Goal: Information Seeking & Learning: Check status

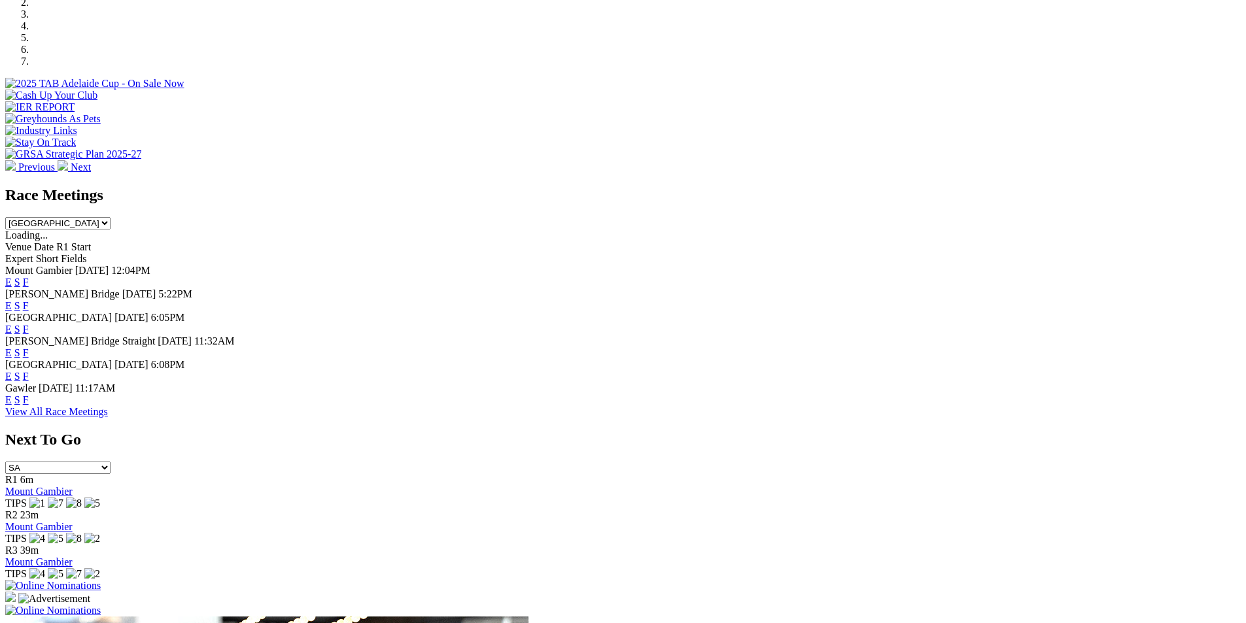
scroll to position [502, 0]
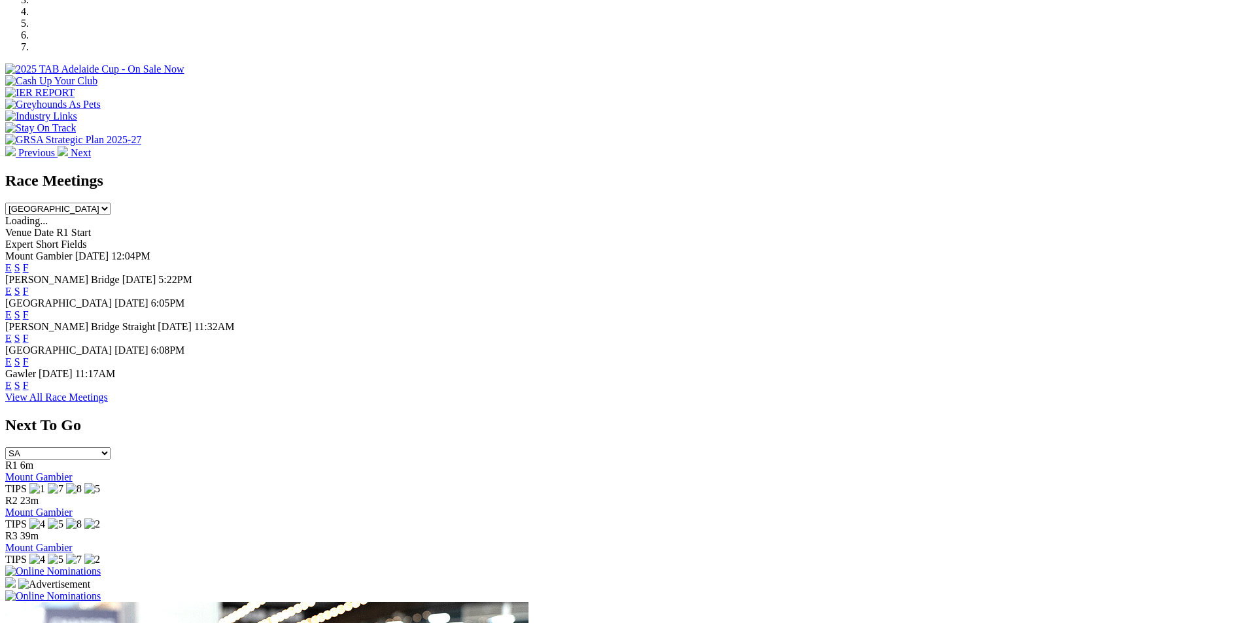
click at [29, 286] on link "F" at bounding box center [26, 291] width 6 height 11
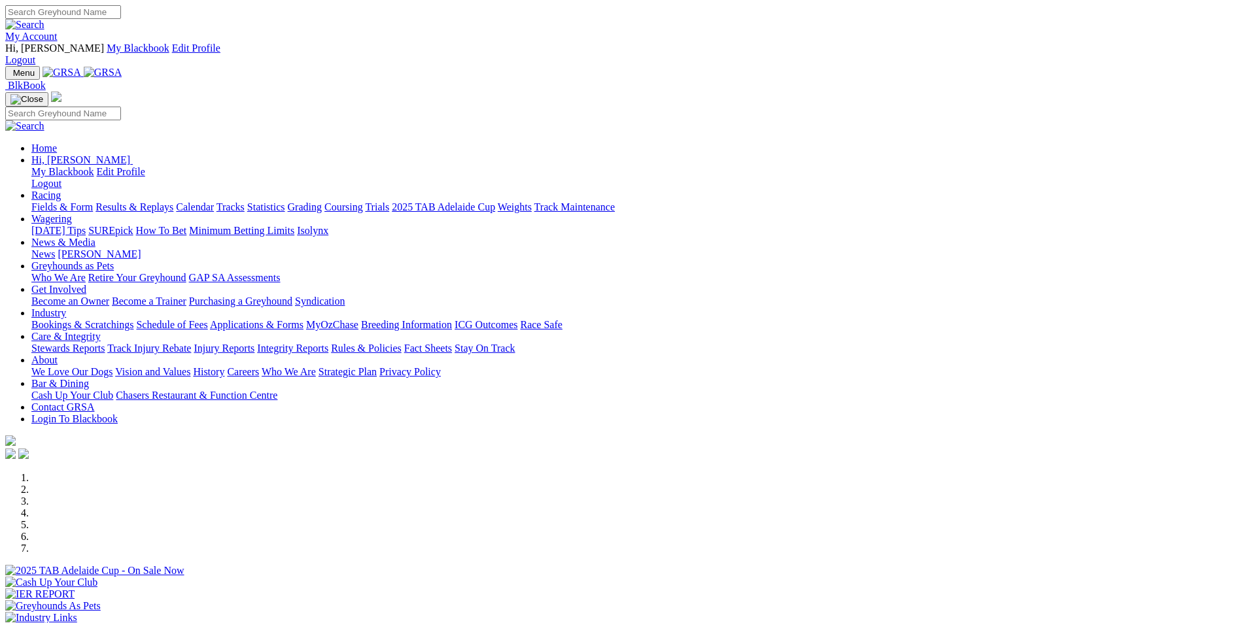
scroll to position [503, 0]
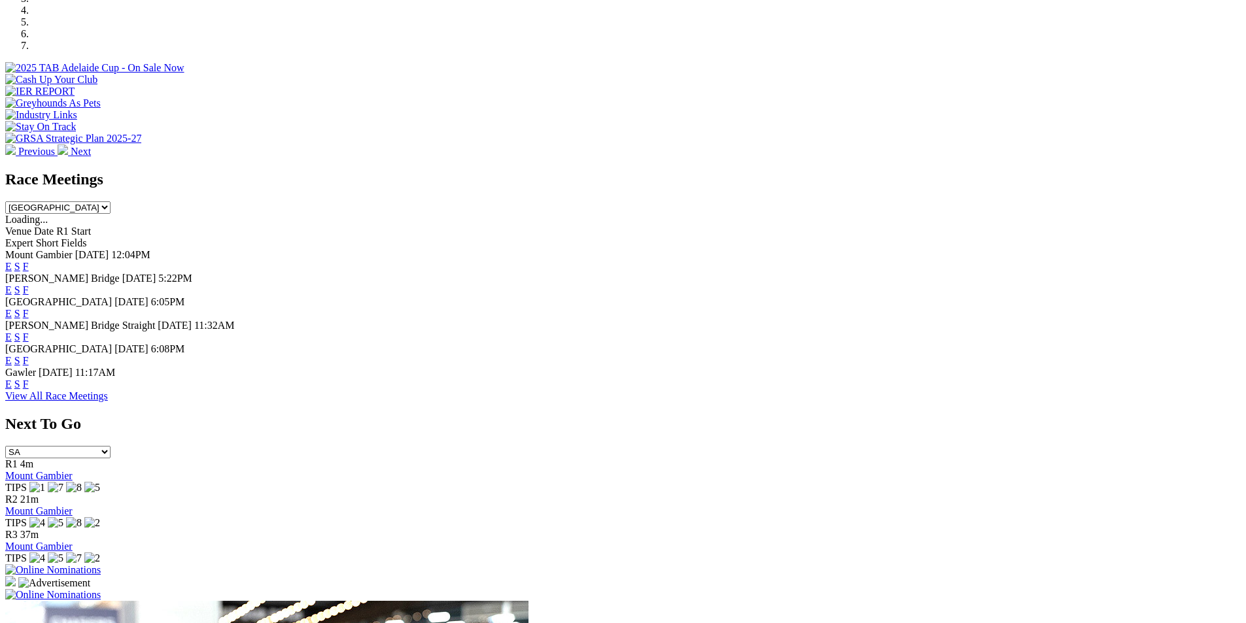
click at [29, 308] on link "F" at bounding box center [26, 313] width 6 height 11
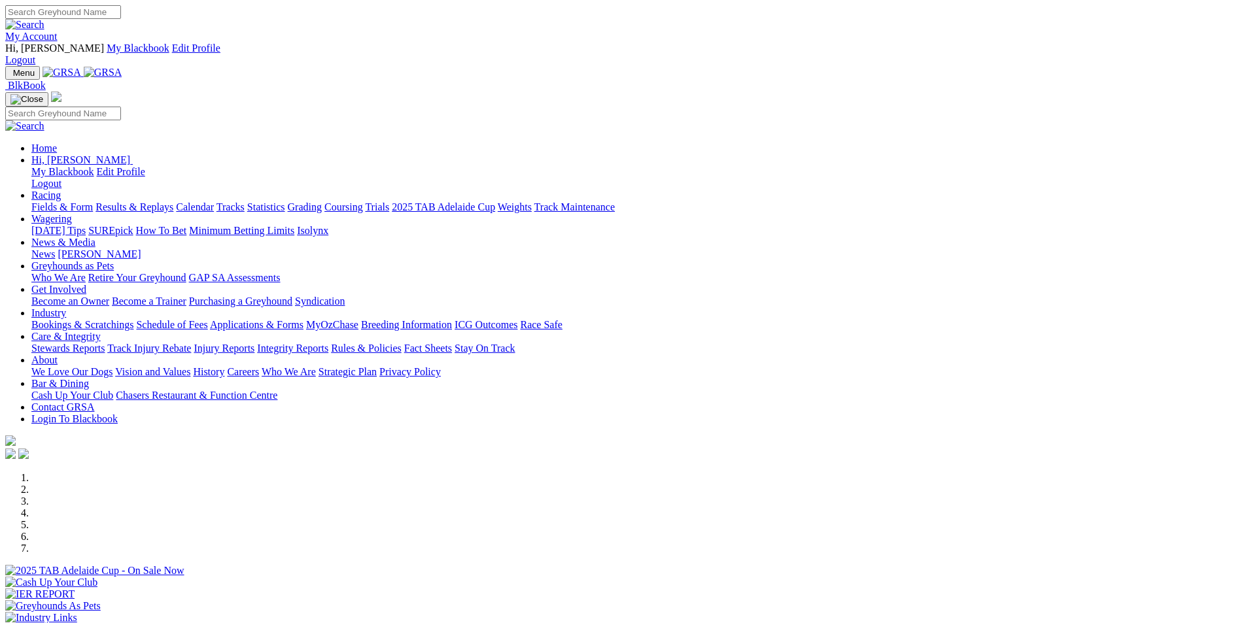
click at [173, 201] on link "Results & Replays" at bounding box center [134, 206] width 78 height 11
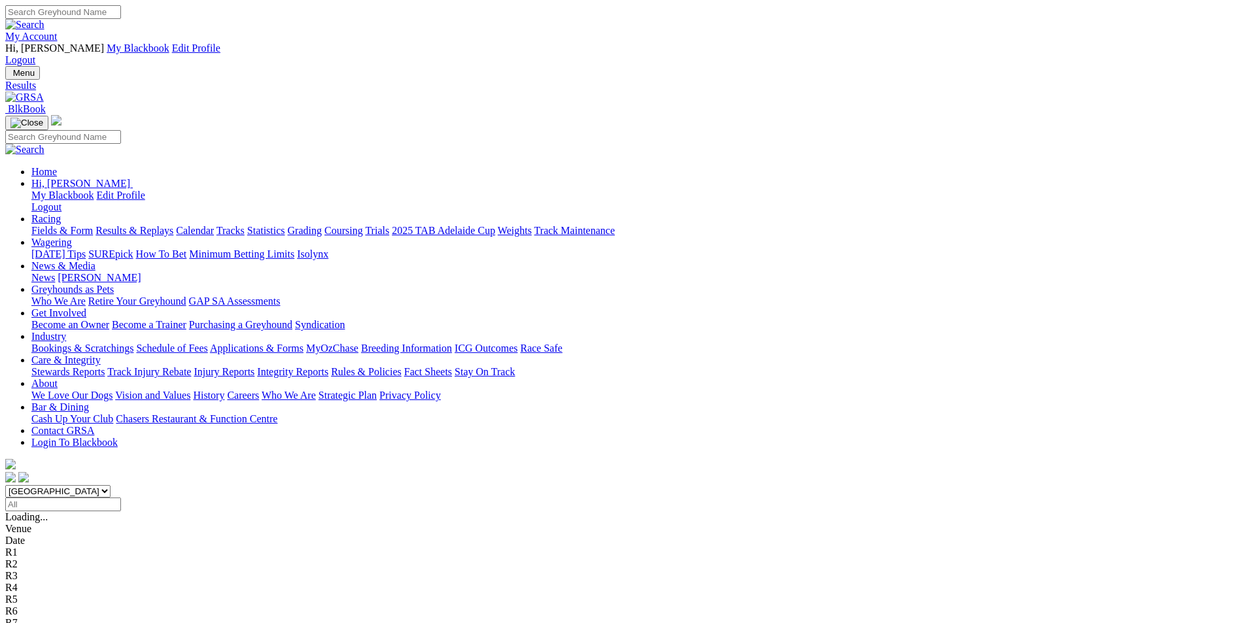
click at [95, 511] on span "11 races" at bounding box center [78, 516] width 34 height 11
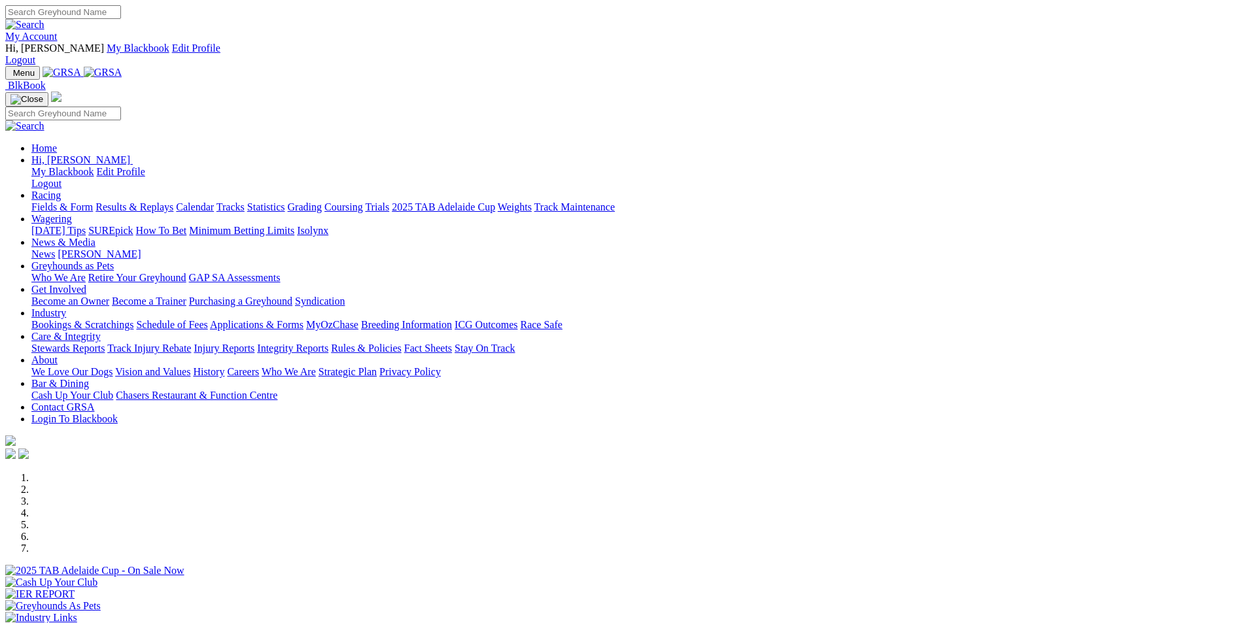
click at [1190, 472] on div "Previous Next" at bounding box center [622, 566] width 1235 height 188
